Goal: Task Accomplishment & Management: Manage account settings

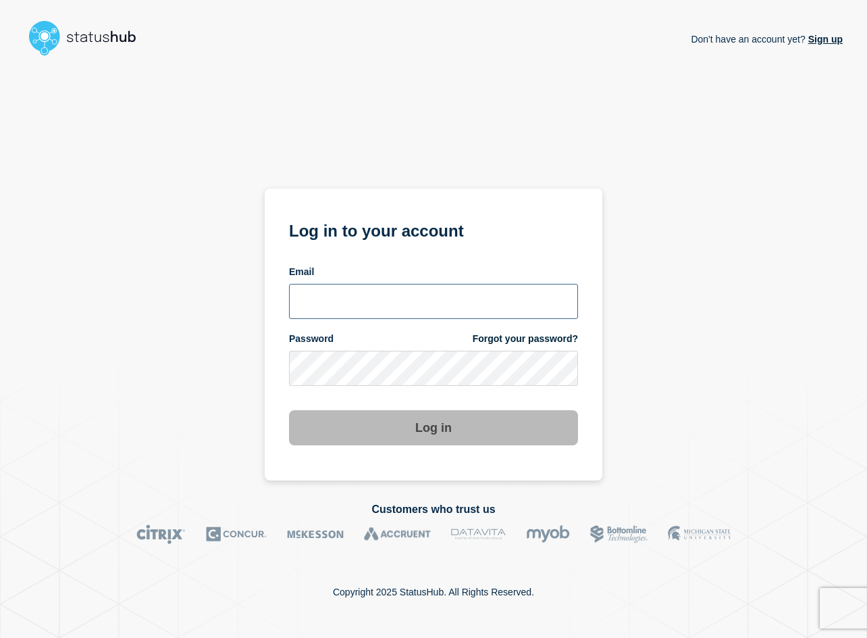
type input "ronneyw@clemson.edu"
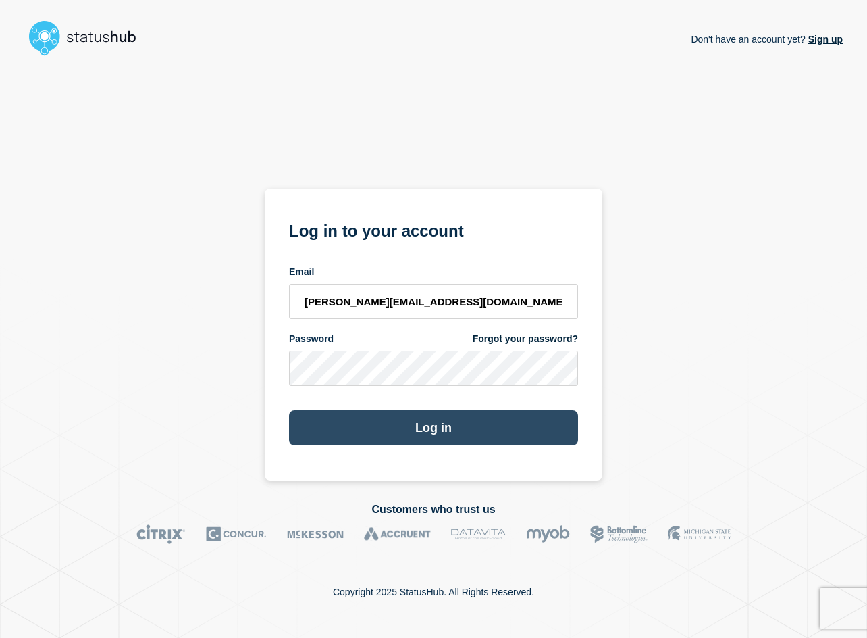
click at [392, 434] on button "Log in" at bounding box center [433, 427] width 289 height 35
